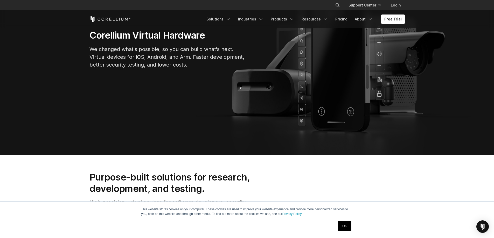
scroll to position [147, 0]
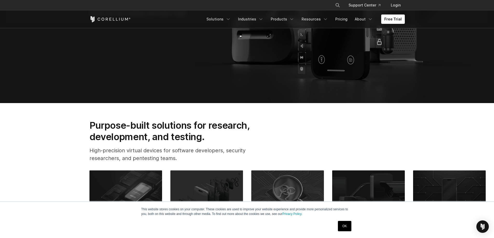
click at [348, 227] on link "OK" at bounding box center [344, 226] width 13 height 10
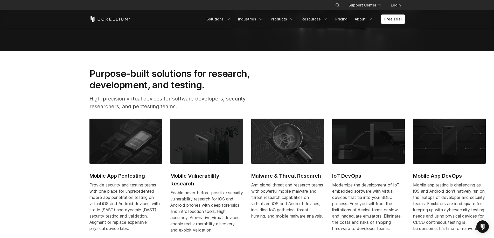
scroll to position [207, 0]
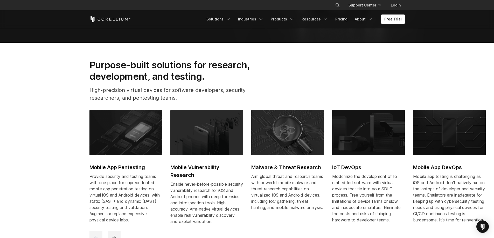
click at [393, 21] on link "Free Trial" at bounding box center [393, 19] width 24 height 9
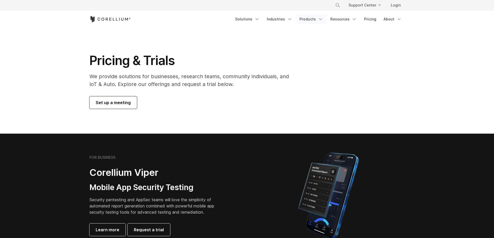
click at [310, 20] on link "Products" at bounding box center [311, 19] width 30 height 9
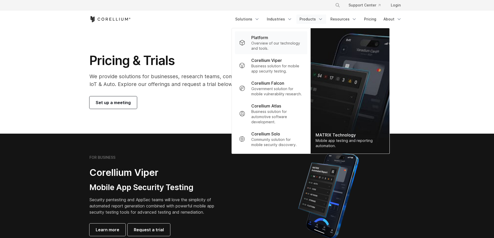
click at [298, 32] on link "Platform Overview of our technology and tools." at bounding box center [271, 42] width 72 height 23
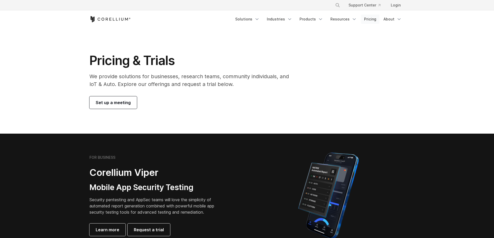
click at [370, 19] on link "Pricing" at bounding box center [370, 19] width 18 height 9
click at [369, 21] on link "Pricing" at bounding box center [370, 19] width 18 height 9
click at [353, 6] on link "Support Center" at bounding box center [364, 5] width 40 height 9
